Goal: Information Seeking & Learning: Find specific fact

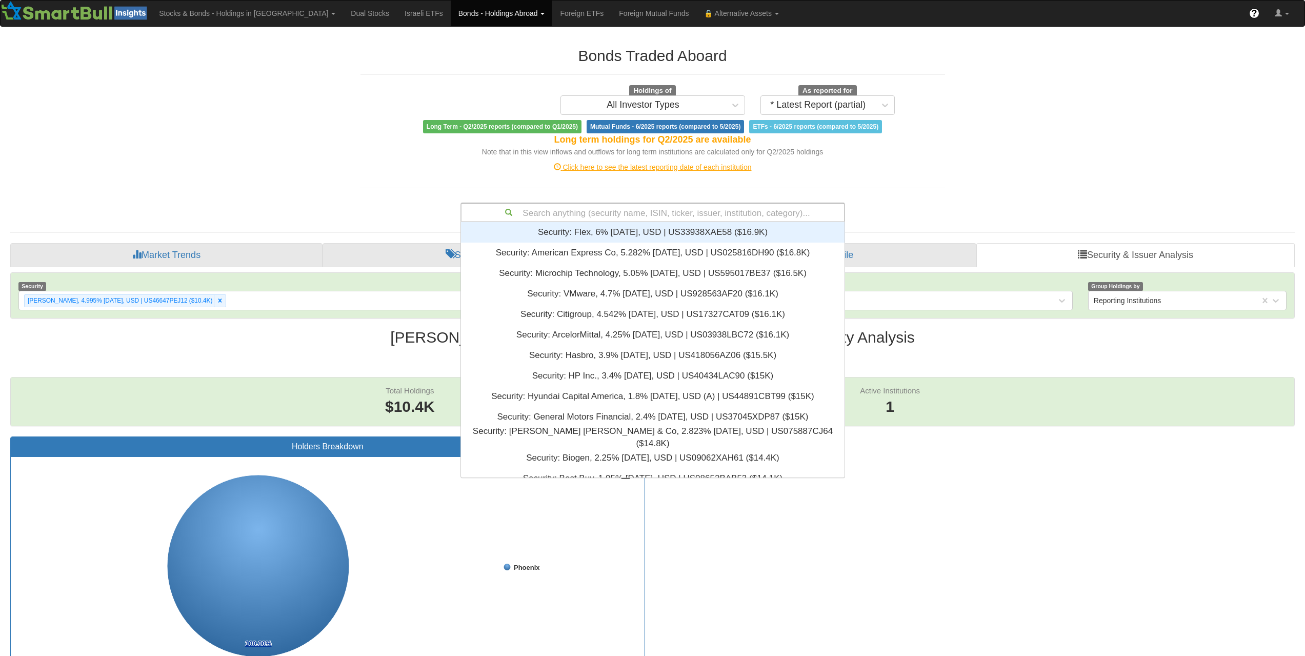
click at [695, 216] on div "Search anything (security name, ISIN, ticker, issuer, institution, category)..." at bounding box center [652, 212] width 382 height 17
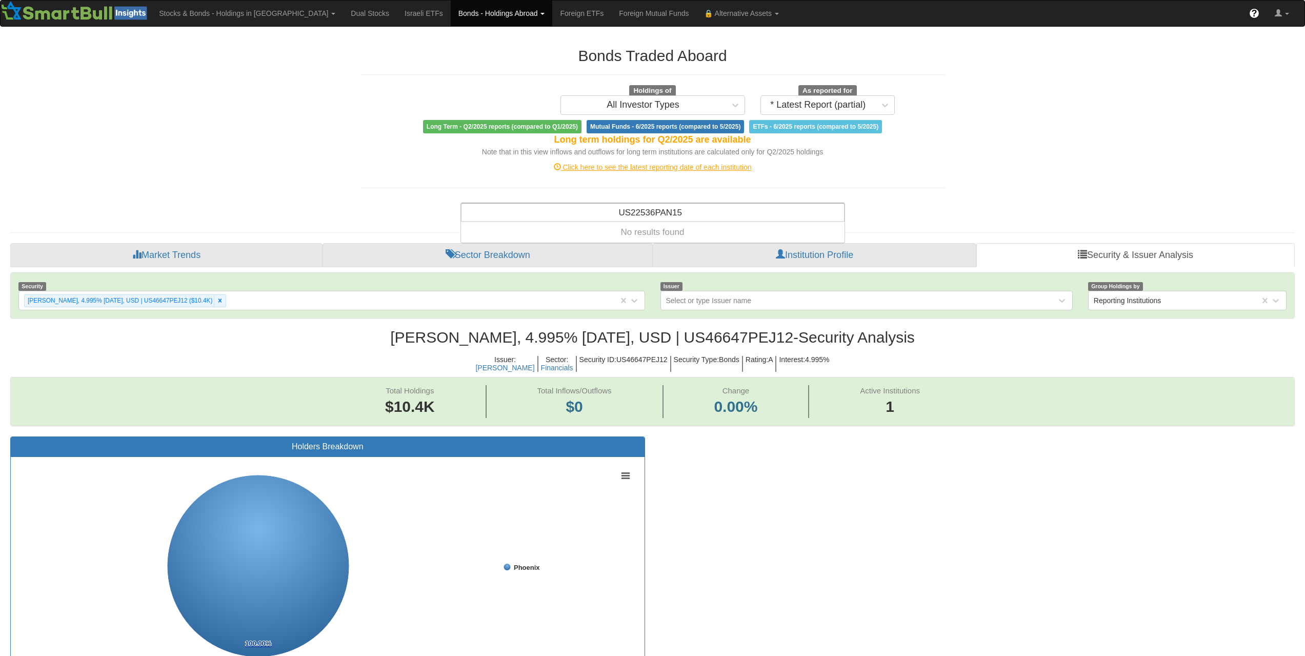
type input "US22536PAN15"
drag, startPoint x: 625, startPoint y: 224, endPoint x: 640, endPoint y: 216, distance: 17.0
click at [625, 224] on div "Bonds Traded Aboard Holdings of All Investor Types As reported for * Latest Rep…" at bounding box center [653, 635] width 1300 height 1197
click at [640, 216] on div "Search anything (security name, ISIN, ticker, issuer, institution, category)..." at bounding box center [652, 212] width 382 height 17
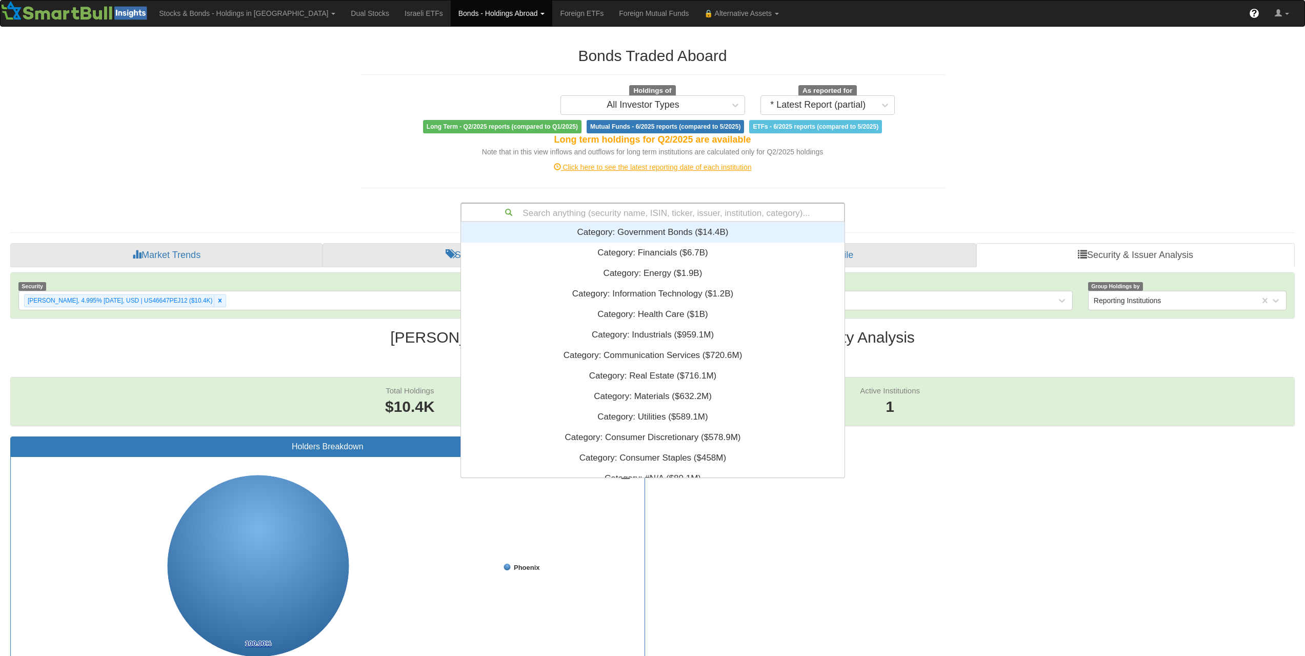
paste input "US22535WAN74"
type input "US22535WAN74"
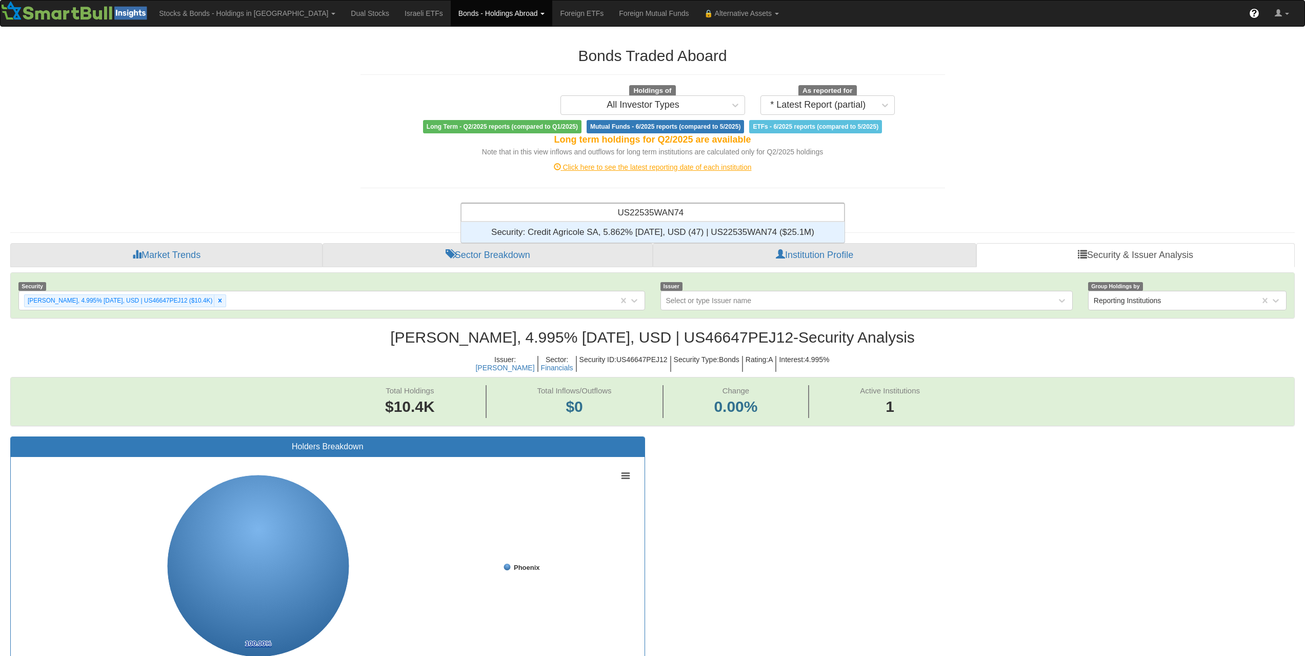
scroll to position [8, 8]
click at [647, 229] on div "Security: ‎Credit Agricole SA, 5.862% [DATE], USD (47) | US22535WAN74 ‎($25.1M)‏" at bounding box center [652, 232] width 383 height 21
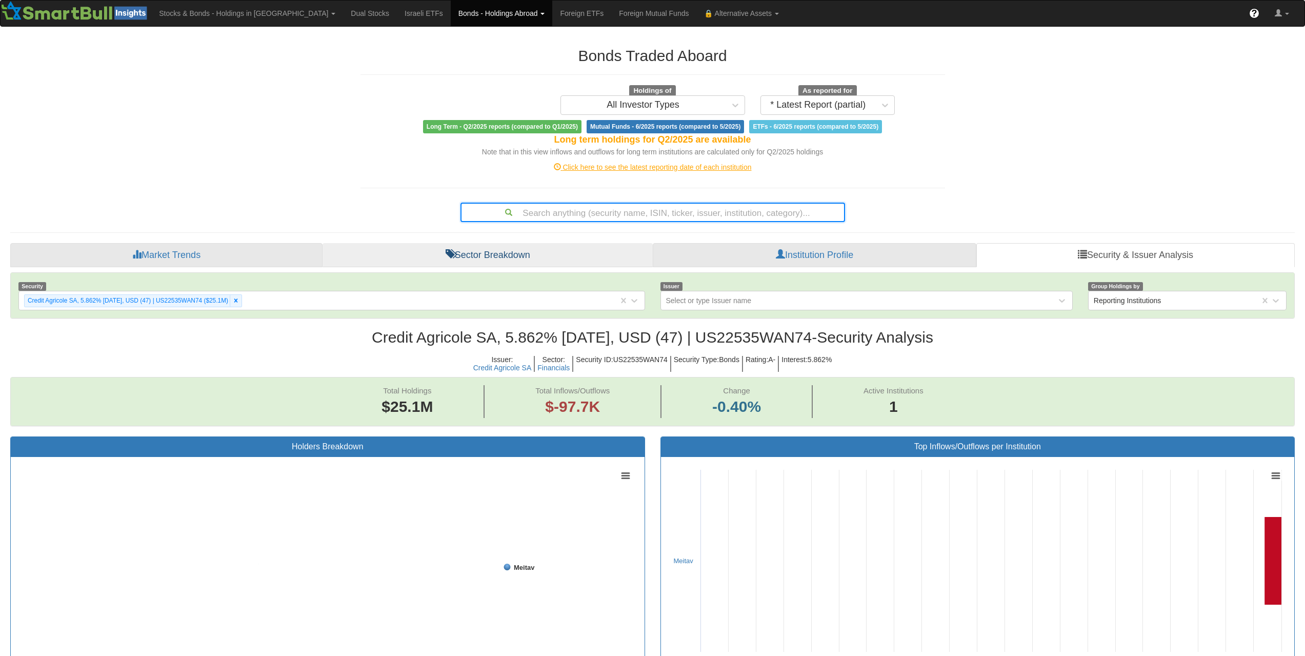
scroll to position [21, 1265]
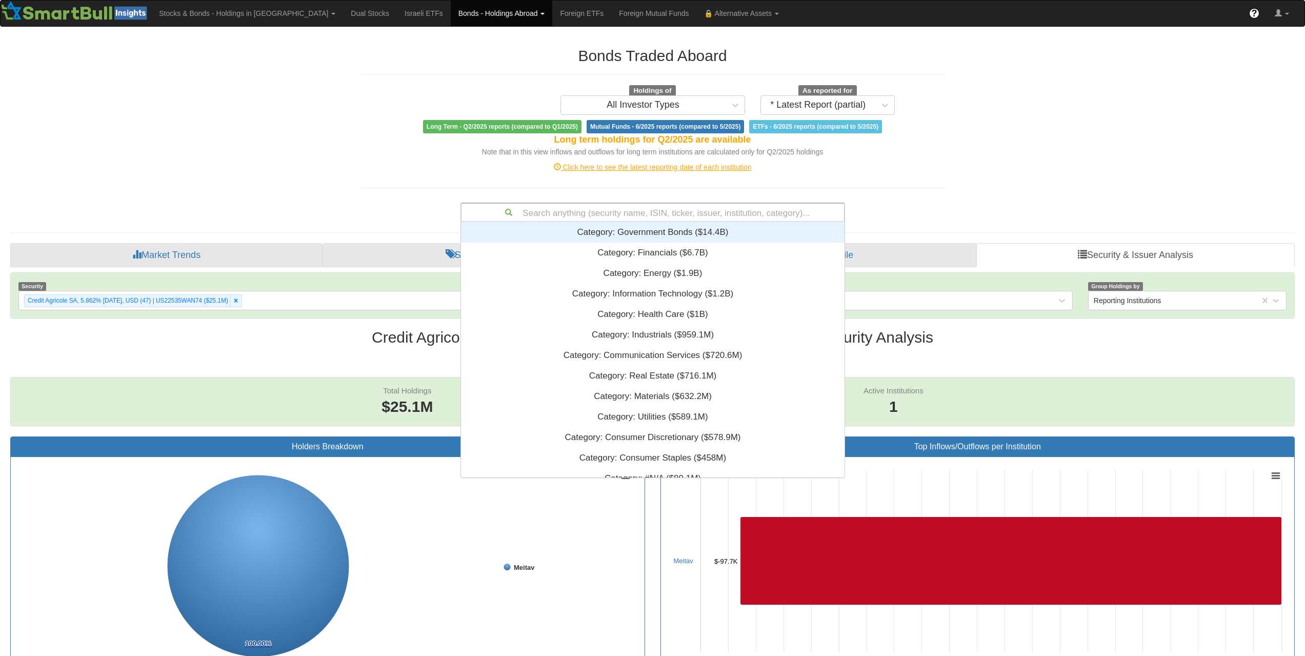
click at [633, 212] on div "Search anything (security name, ISIN, ticker, issuer, institution, category)..." at bounding box center [652, 212] width 382 height 17
paste input "US251526CY36"
type input "US251526CY36"
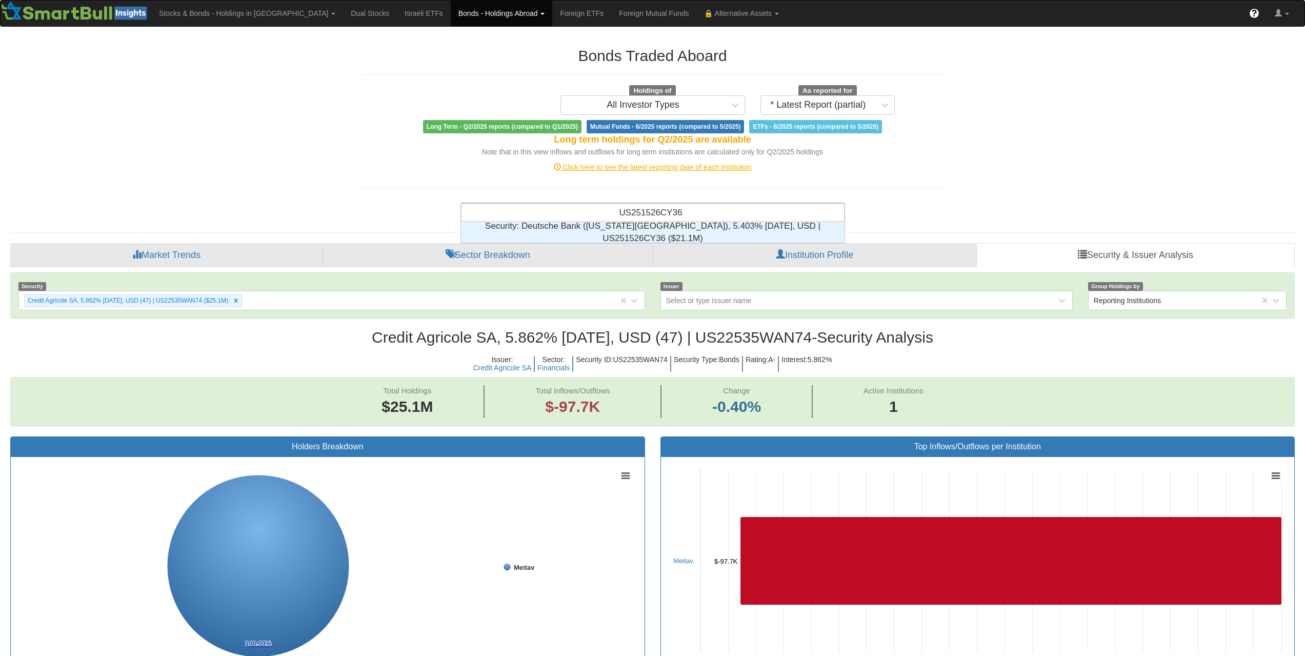
click at [713, 233] on div "Security: ‎Deutsche Bank ([US_STATE][GEOGRAPHIC_DATA]), 5.403% [DATE], USD | US…" at bounding box center [652, 232] width 383 height 21
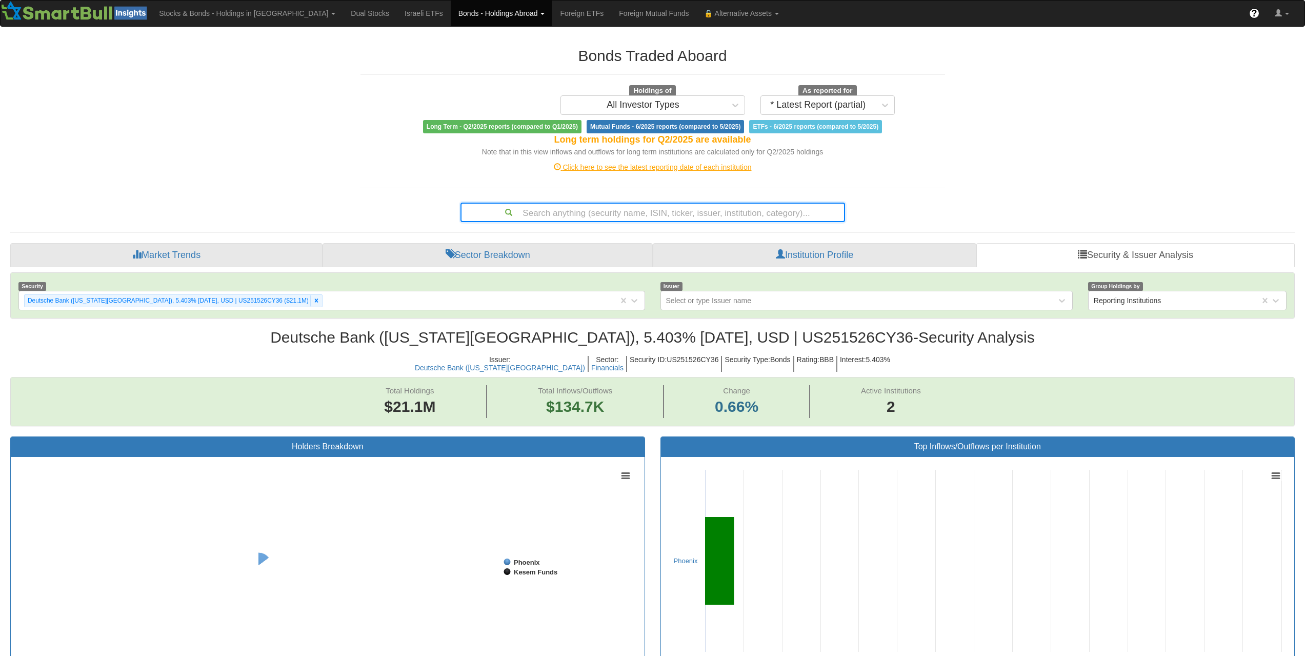
scroll to position [21, 1265]
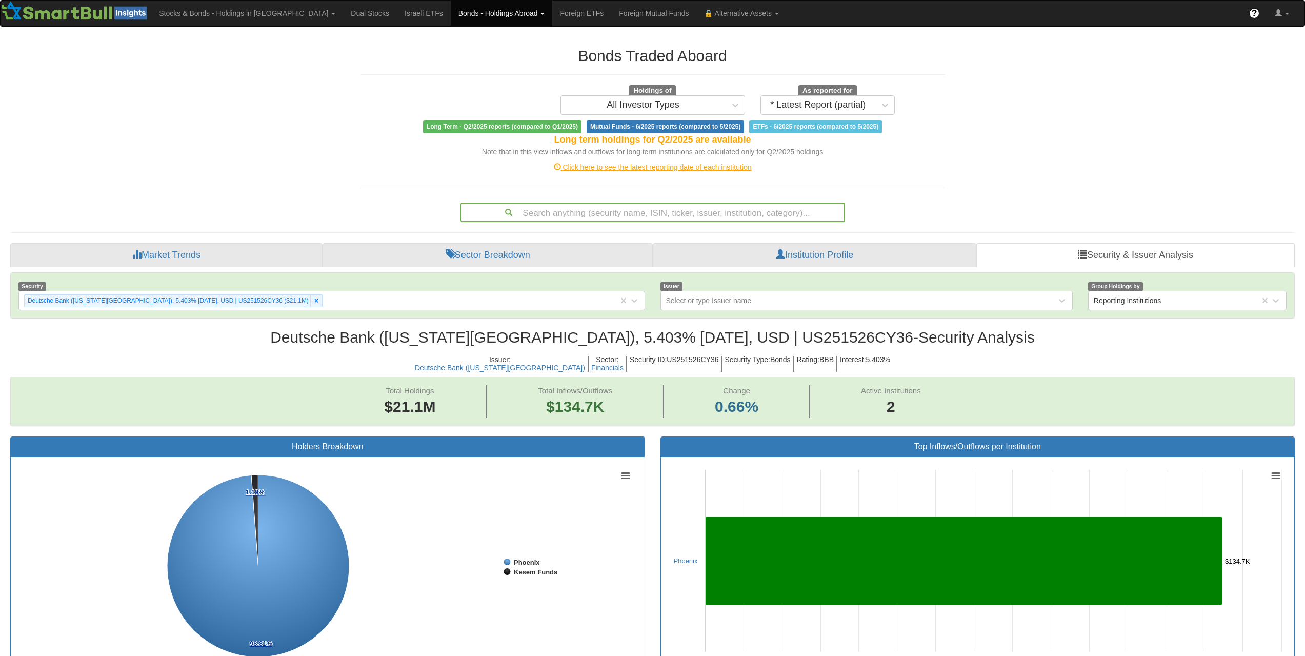
click at [648, 220] on div "Search anything (security name, ISIN, ticker, issuer, institution, category)..." at bounding box center [652, 212] width 382 height 17
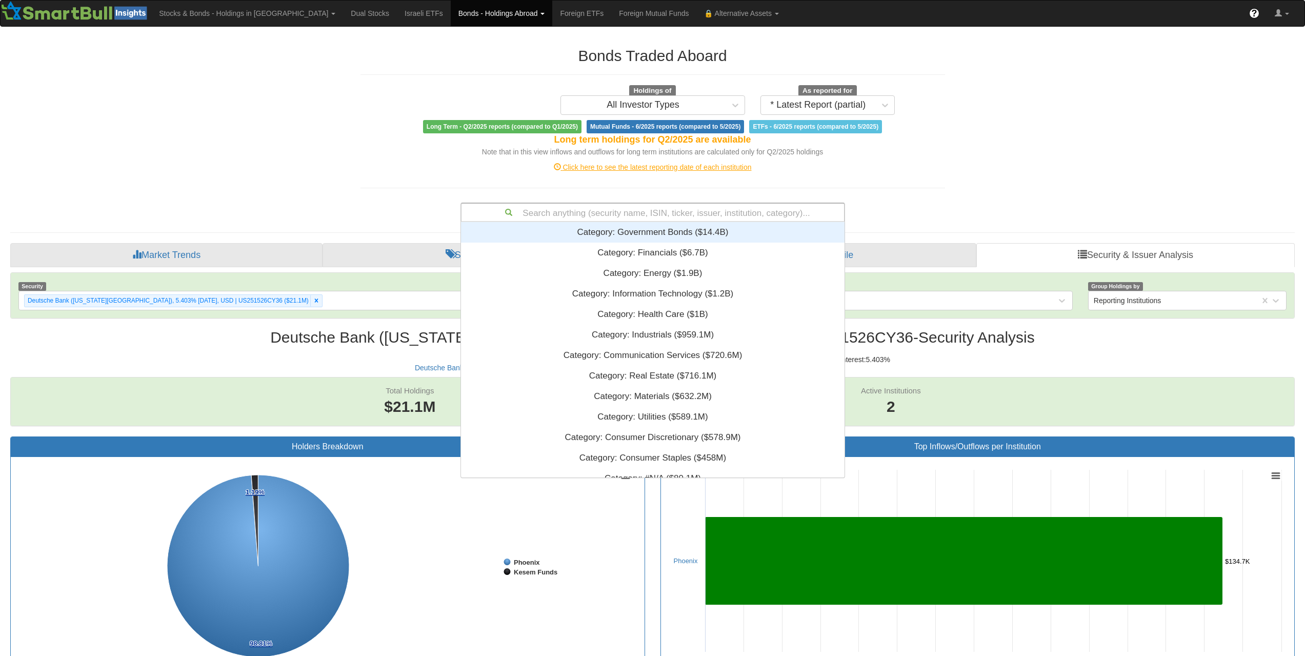
scroll to position [248, 376]
paste input "XS2725962398"
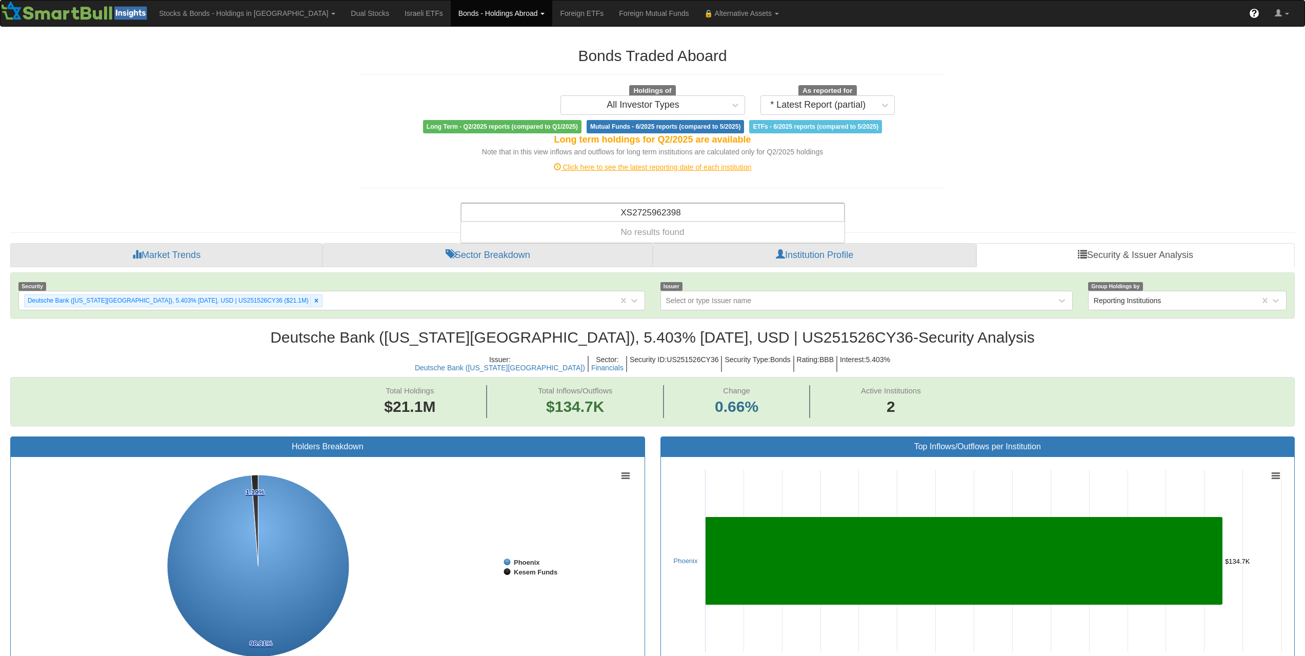
type input "XS2725962398"
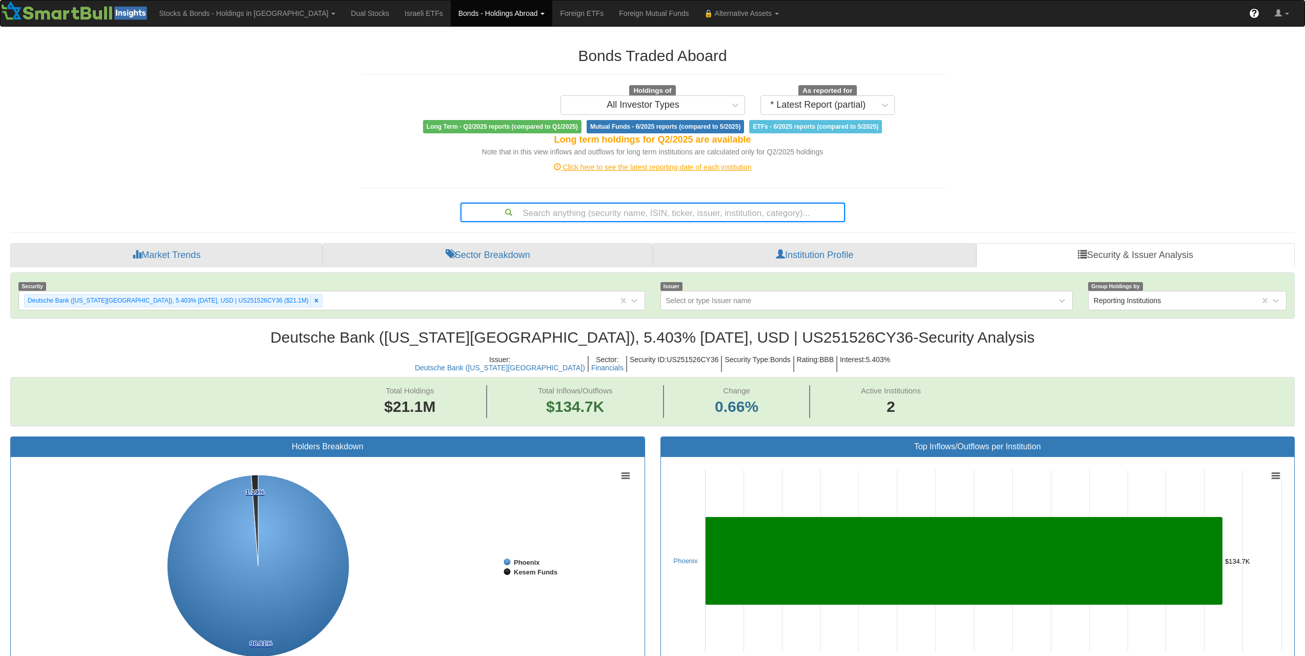
click at [624, 212] on div "Search anything (security name, ISIN, ticker, issuer, institution, category)..." at bounding box center [652, 212] width 382 height 17
paste input "US46115HCD70"
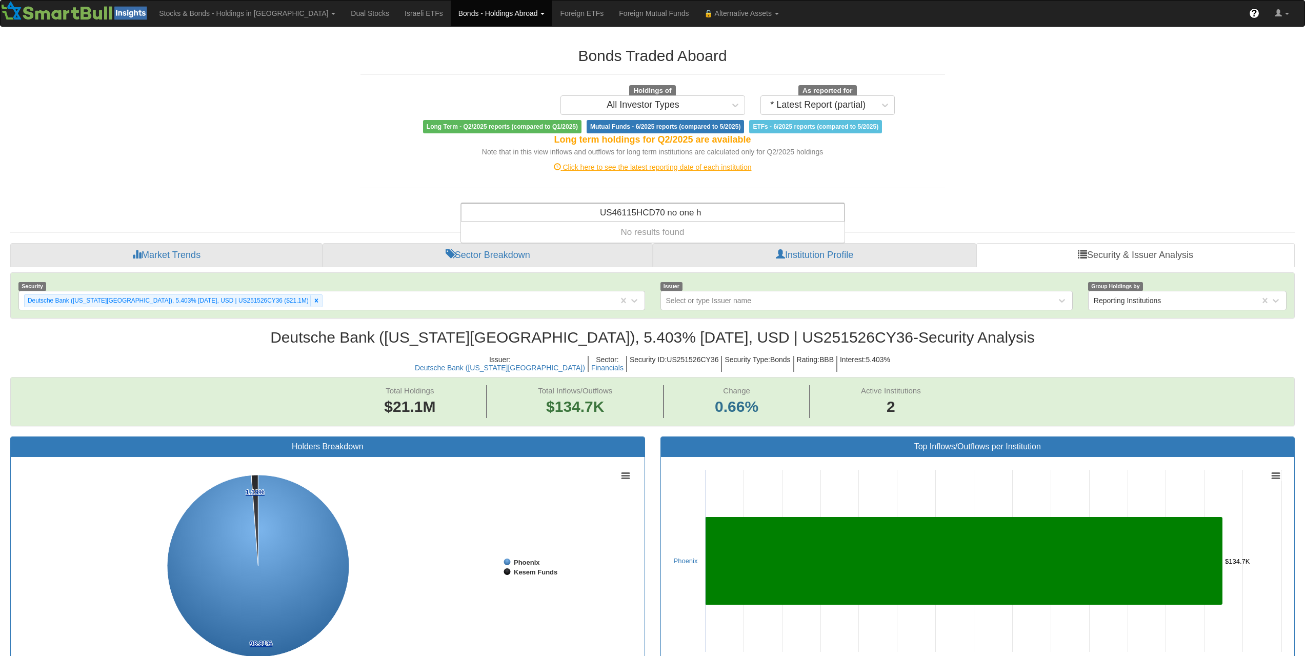
type input "US46115HCD70 no one h"
